Goal: Task Accomplishment & Management: Use online tool/utility

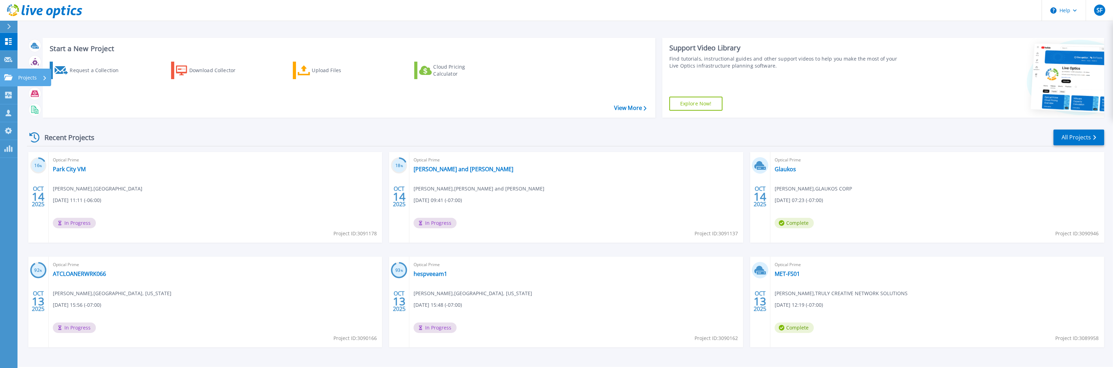
click at [12, 80] on icon at bounding box center [8, 77] width 8 height 6
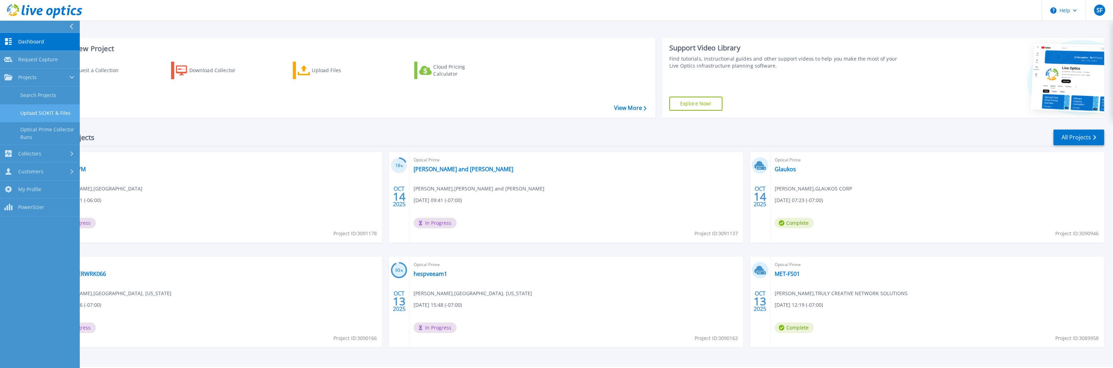
click at [38, 109] on link "Upload SIOKIT & Files" at bounding box center [40, 113] width 80 height 18
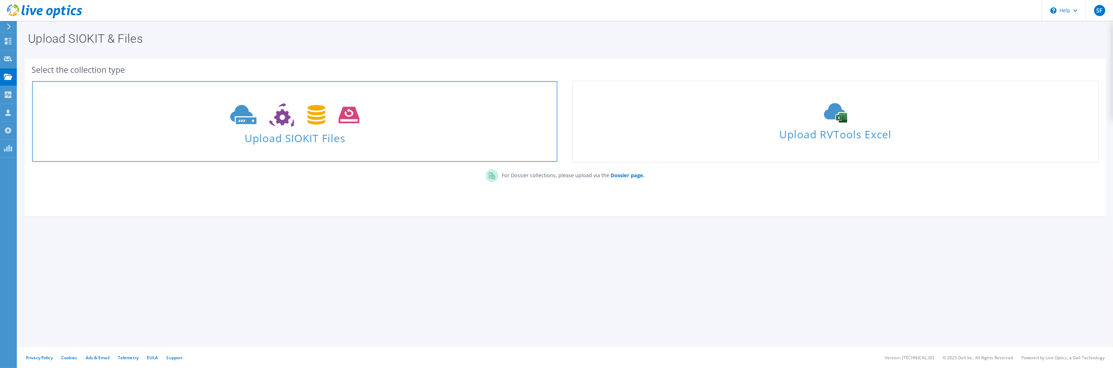
click at [299, 127] on span at bounding box center [294, 113] width 525 height 29
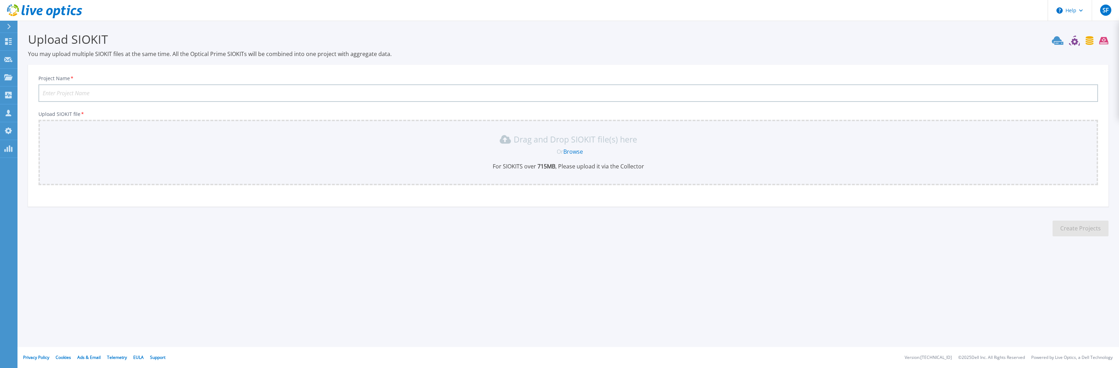
click at [286, 88] on input "Project Name *" at bounding box center [568, 92] width 1060 height 17
click at [573, 148] on link "Browse" at bounding box center [574, 152] width 20 height 8
click at [81, 90] on input "City of Ogden" at bounding box center [568, 92] width 1060 height 17
drag, startPoint x: 81, startPoint y: 92, endPoint x: 24, endPoint y: 90, distance: 56.4
click at [24, 90] on section "Upload SIOKIT You may upload multiple SIOKIT files at the same time. All the Op…" at bounding box center [568, 136] width 1102 height 231
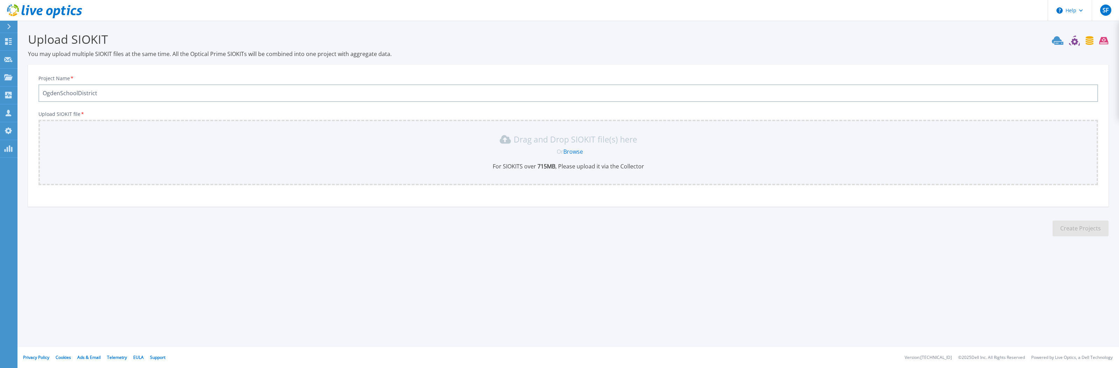
type input "OgdenSchoolDistrict"
click at [580, 152] on link "Browse" at bounding box center [574, 152] width 20 height 8
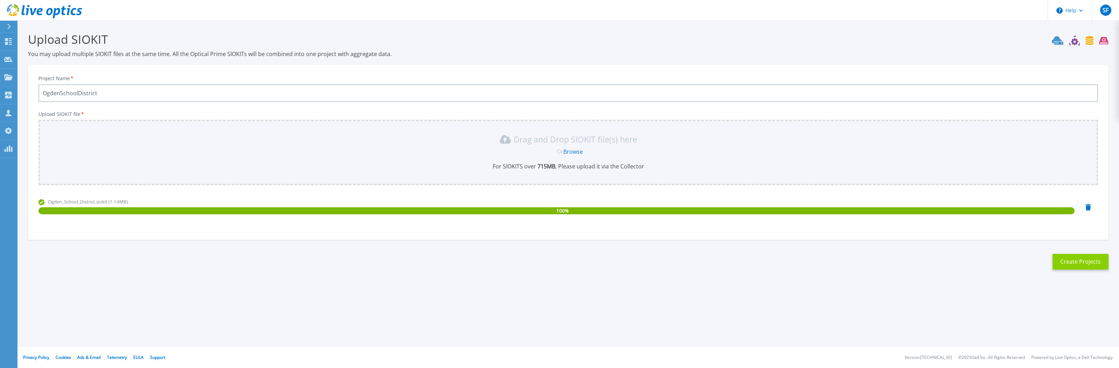
click at [1057, 260] on button "Create Projects" at bounding box center [1081, 262] width 56 height 16
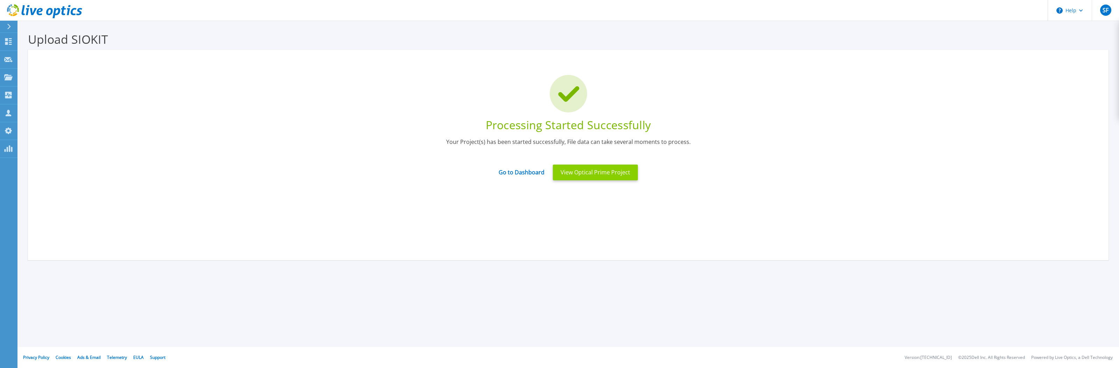
click at [571, 176] on button "View Optical Prime Project" at bounding box center [595, 172] width 85 height 16
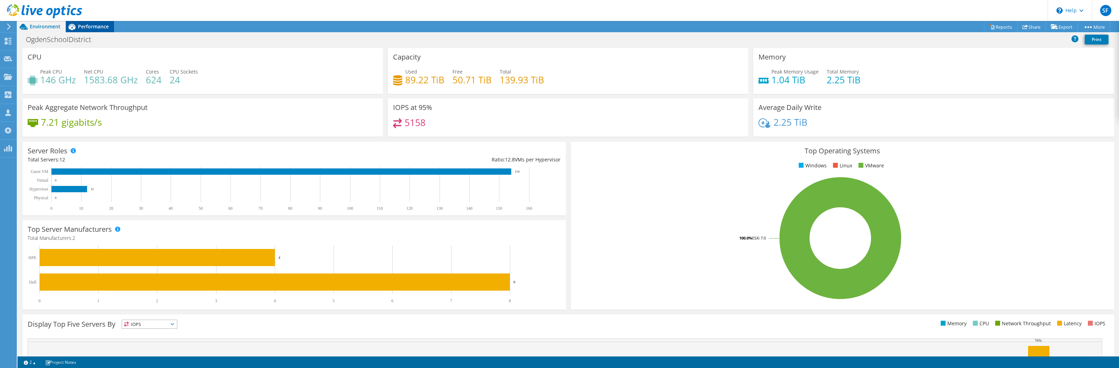
click at [105, 28] on span "Performance" at bounding box center [93, 26] width 31 height 7
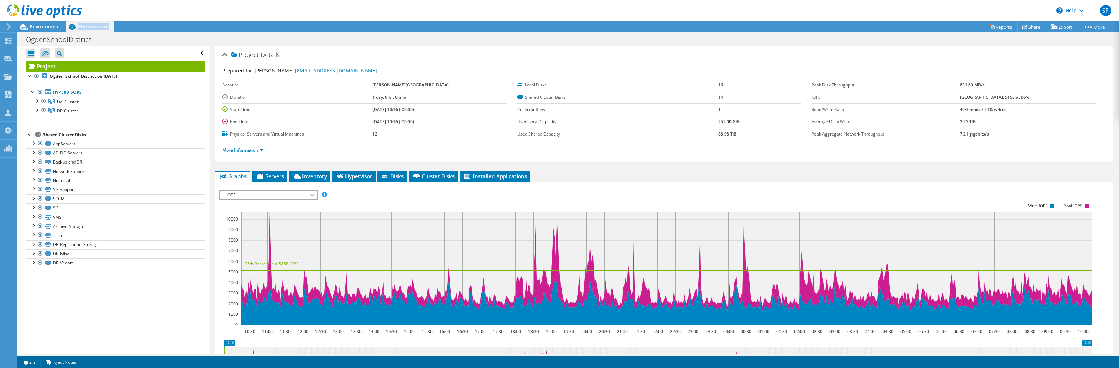
click at [105, 28] on span "Performance" at bounding box center [93, 26] width 31 height 7
click at [38, 101] on div at bounding box center [36, 100] width 7 height 7
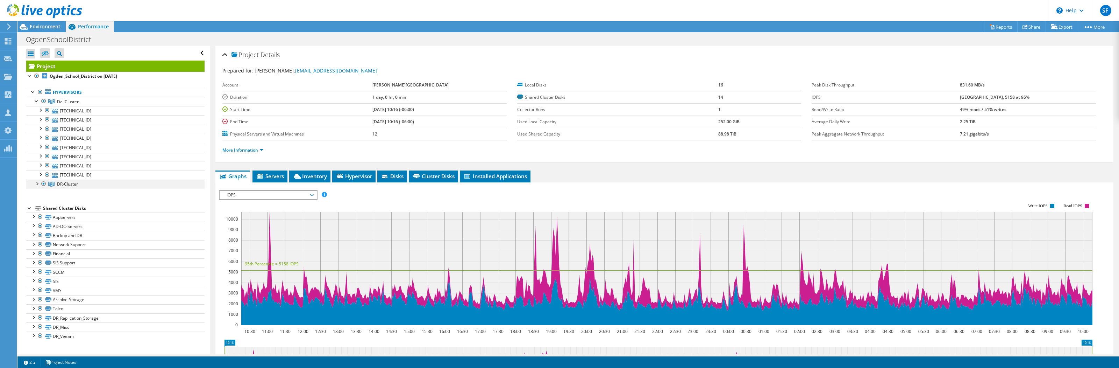
click at [35, 182] on div at bounding box center [36, 182] width 7 height 7
click at [33, 184] on link "DR-Cluster" at bounding box center [115, 183] width 178 height 9
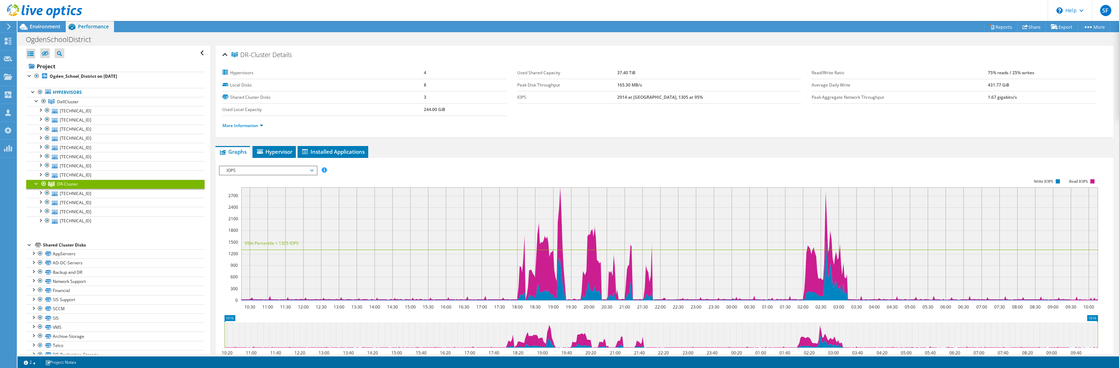
click at [34, 184] on div at bounding box center [36, 182] width 7 height 7
click at [44, 184] on div at bounding box center [43, 183] width 7 height 8
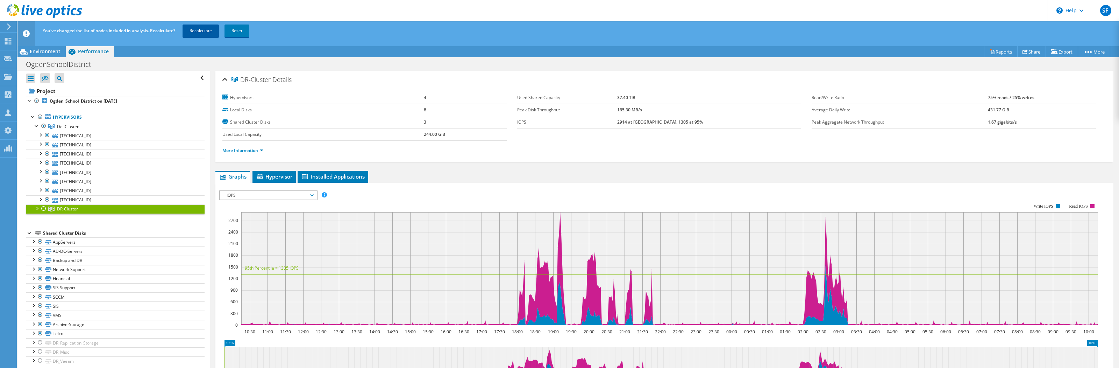
click at [208, 31] on link "Recalculate" at bounding box center [201, 30] width 36 height 13
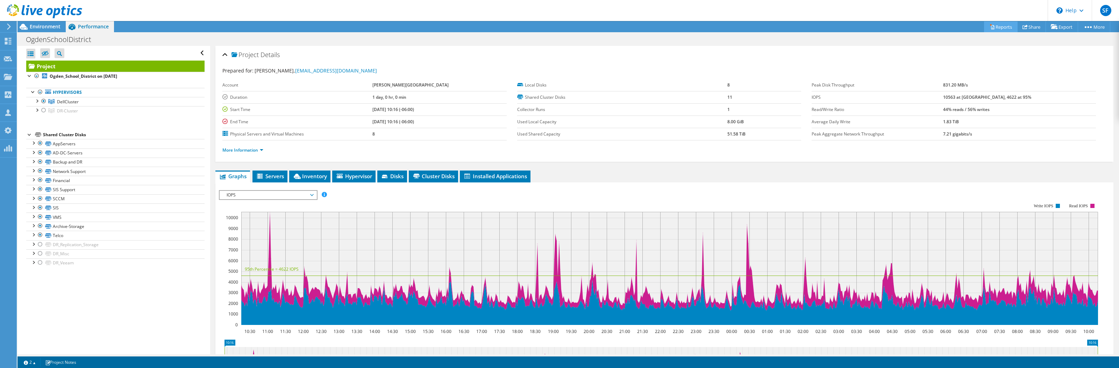
click at [996, 26] on link "Reports" at bounding box center [1001, 26] width 34 height 11
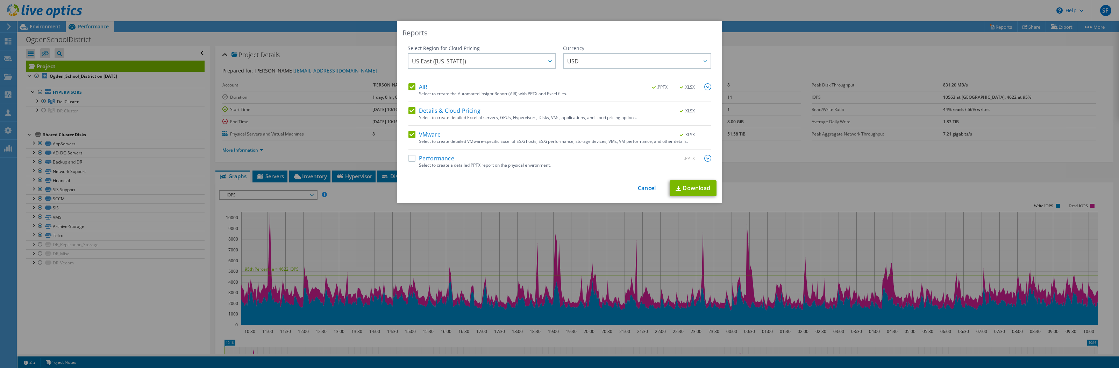
click at [427, 162] on label "Performance" at bounding box center [432, 158] width 46 height 7
click at [0, 0] on input "Performance" at bounding box center [0, 0] width 0 height 0
click at [681, 189] on link "Download" at bounding box center [693, 188] width 47 height 16
click at [649, 189] on link "Cancel" at bounding box center [647, 188] width 18 height 7
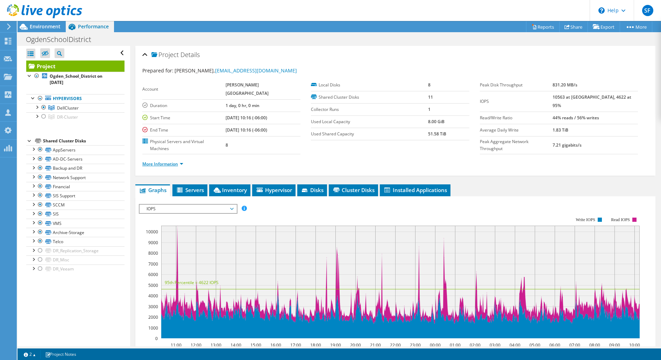
click at [149, 161] on link "More Information" at bounding box center [162, 164] width 41 height 6
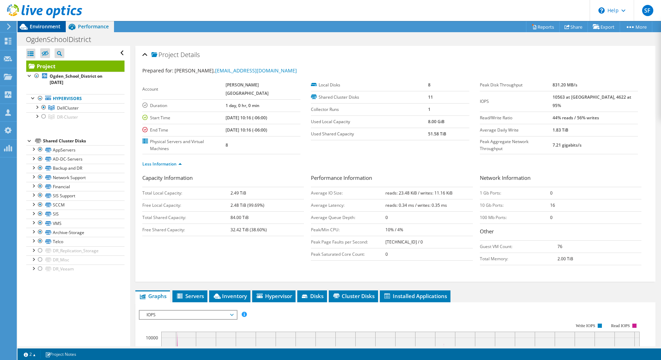
click at [48, 27] on span "Environment" at bounding box center [45, 26] width 31 height 7
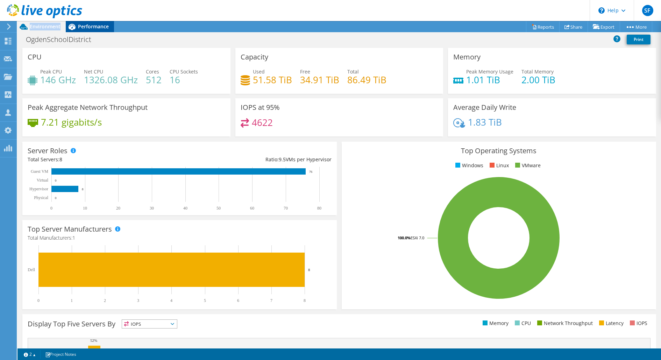
click at [95, 26] on span "Performance" at bounding box center [93, 26] width 31 height 7
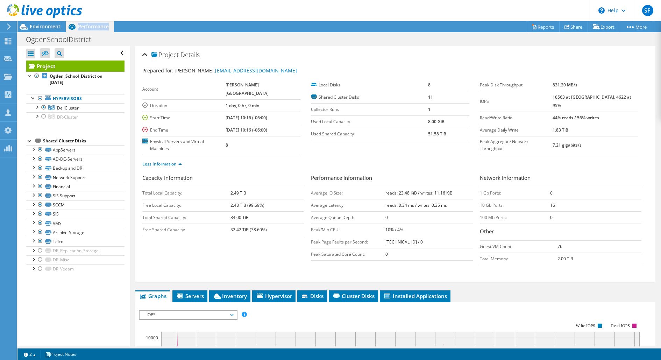
click at [86, 30] on div "Performance" at bounding box center [90, 26] width 48 height 11
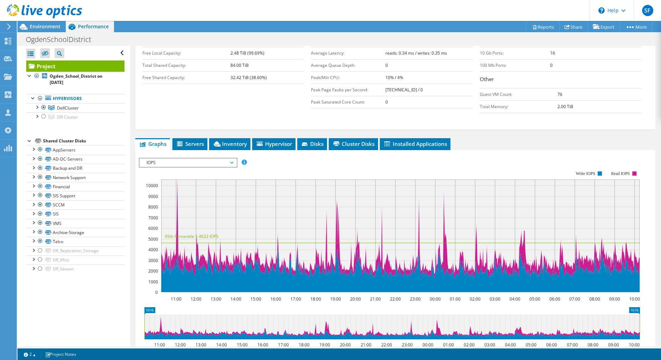
scroll to position [169, 0]
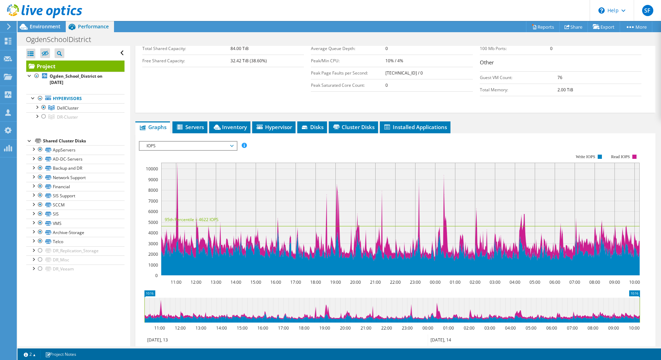
click at [226, 142] on span "IOPS" at bounding box center [188, 146] width 90 height 8
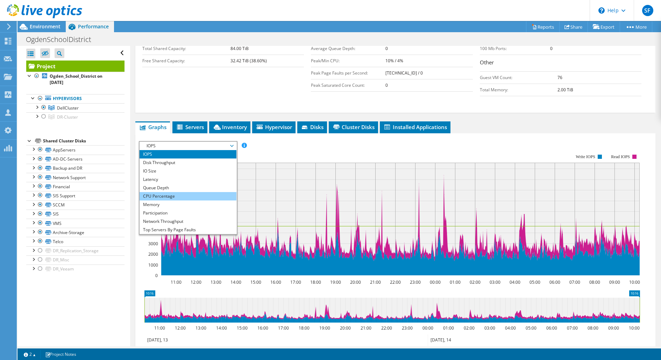
click at [217, 192] on li "CPU Percentage" at bounding box center [188, 196] width 97 height 8
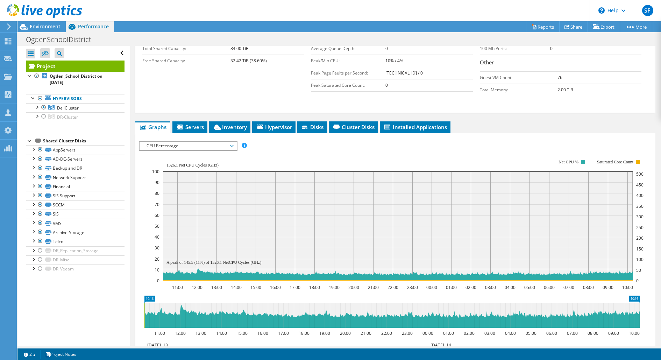
click at [201, 142] on span "CPU Percentage" at bounding box center [188, 146] width 90 height 8
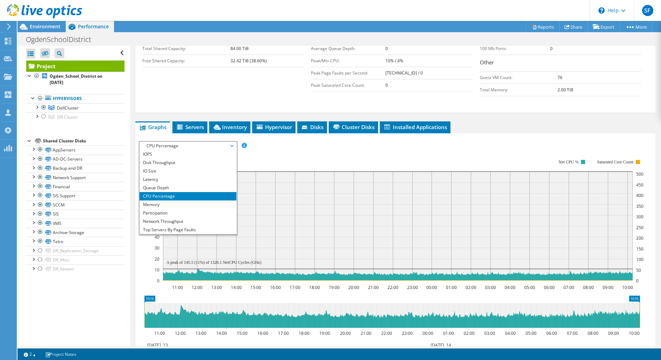
click at [201, 142] on span "CPU Percentage" at bounding box center [188, 146] width 90 height 8
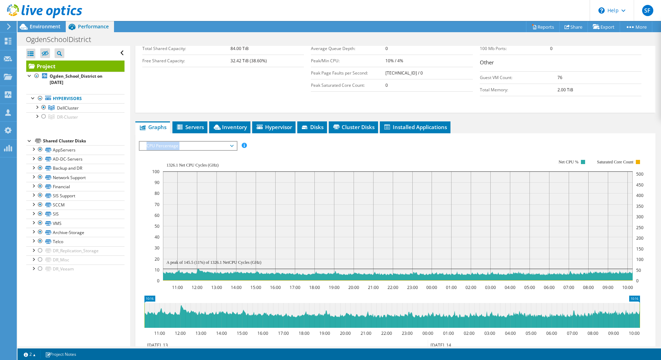
click at [201, 142] on span "CPU Percentage" at bounding box center [188, 146] width 90 height 8
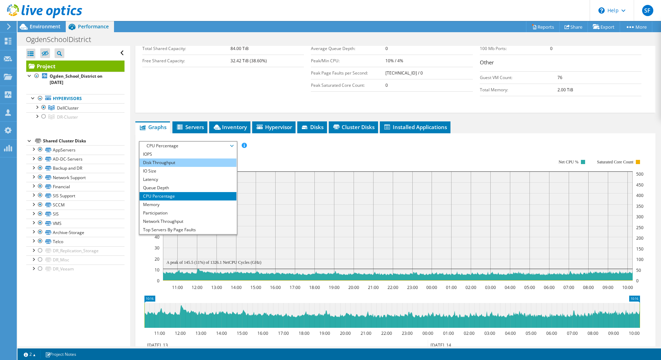
click at [186, 158] on li "Disk Throughput" at bounding box center [188, 162] width 97 height 8
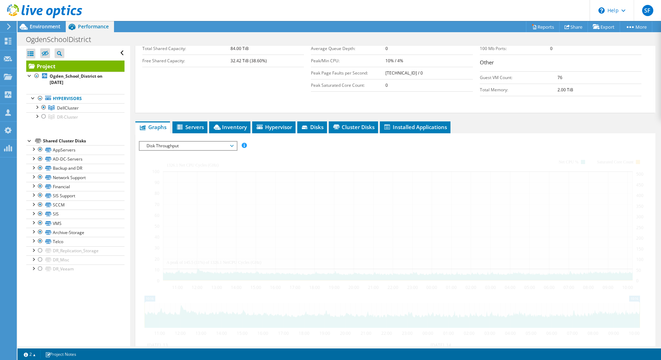
click at [186, 158] on li "Disk Throughput" at bounding box center [188, 162] width 97 height 8
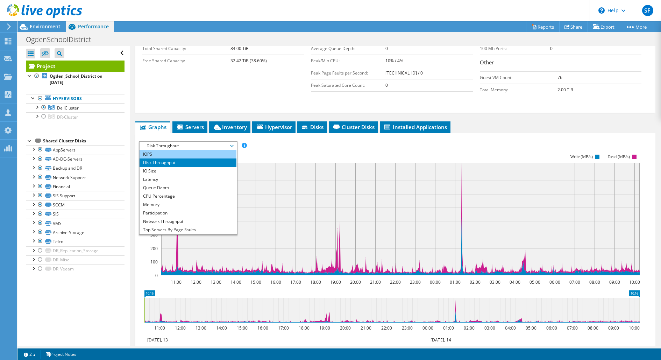
click at [186, 150] on li "IOPS" at bounding box center [188, 154] width 97 height 8
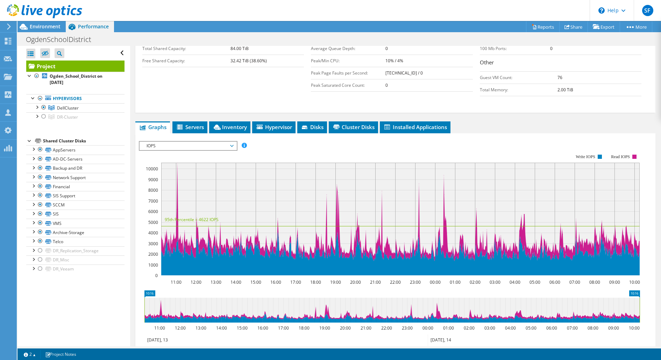
click at [228, 142] on span "IOPS" at bounding box center [188, 146] width 90 height 8
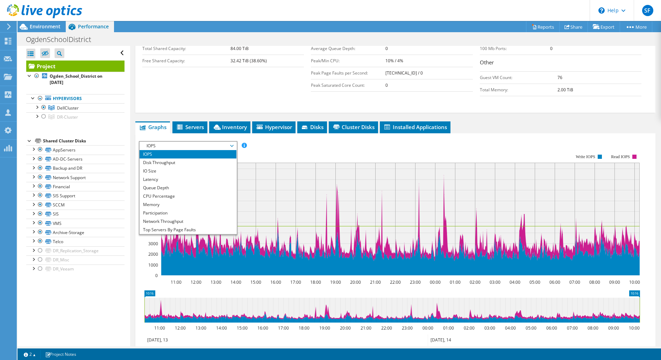
scroll to position [25, 0]
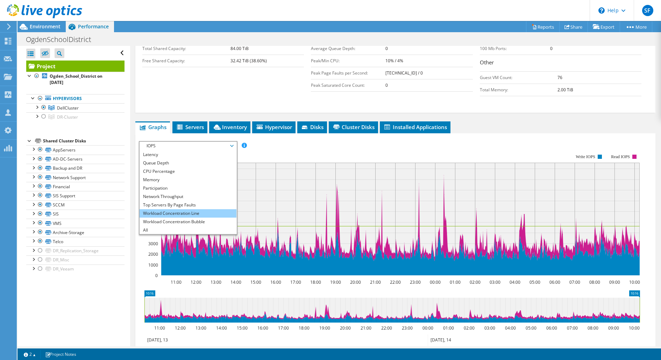
click at [199, 209] on li "Workload Concentration Line" at bounding box center [188, 213] width 97 height 8
